Goal: Find contact information: Find contact information

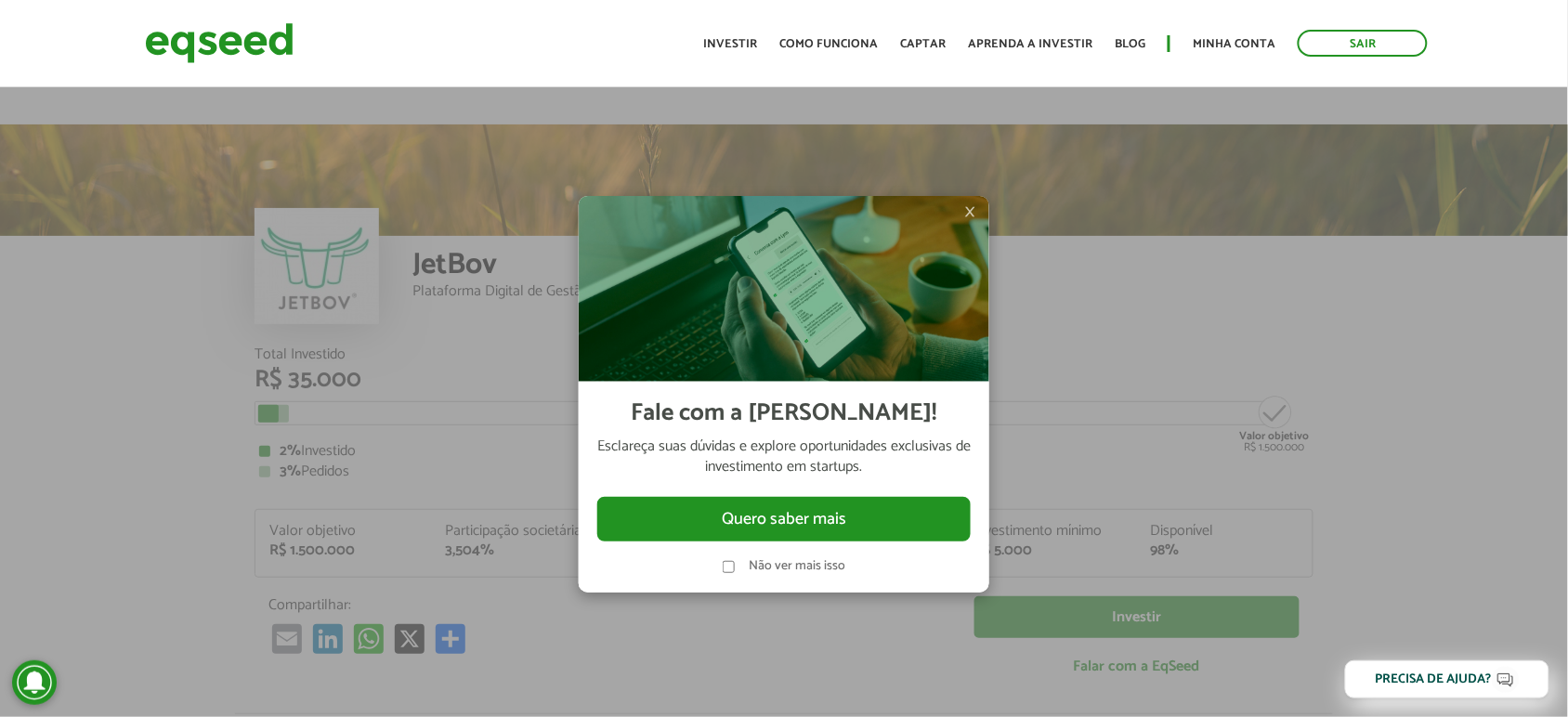
click at [968, 211] on span "×" at bounding box center [970, 212] width 11 height 22
click at [963, 207] on img at bounding box center [784, 289] width 410 height 186
click at [969, 214] on span "×" at bounding box center [970, 212] width 11 height 22
